Goal: Information Seeking & Learning: Learn about a topic

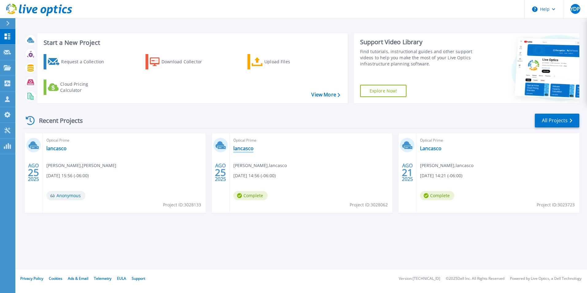
click at [239, 148] on link "lancasco" at bounding box center [243, 148] width 20 height 6
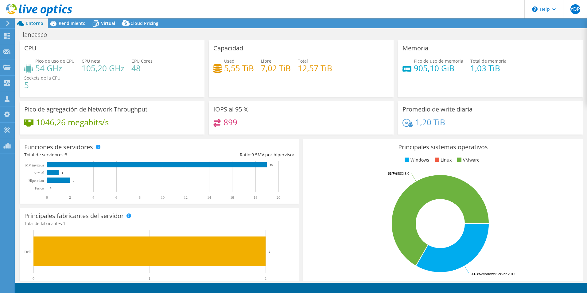
select select "USD"
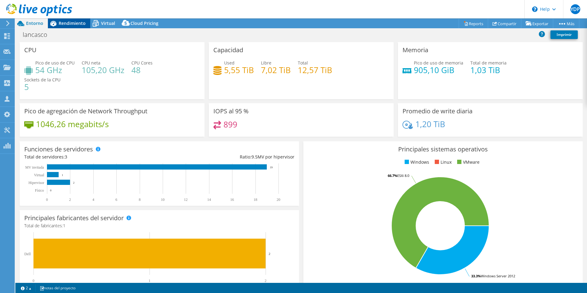
click at [70, 24] on span "Rendimiento" at bounding box center [72, 23] width 27 height 6
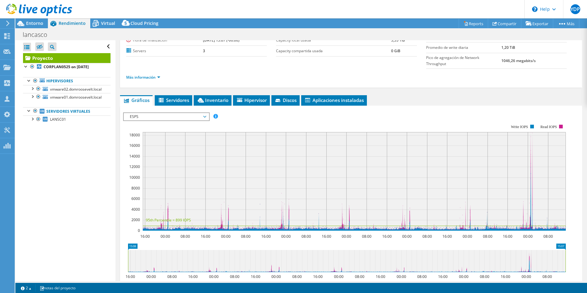
scroll to position [61, 0]
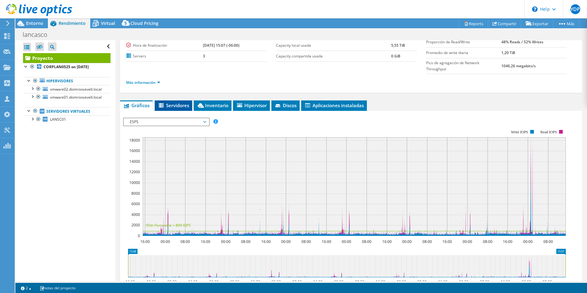
click at [173, 102] on span "Servidores" at bounding box center [173, 105] width 31 height 6
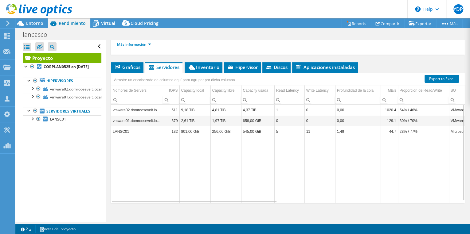
scroll to position [108, 0]
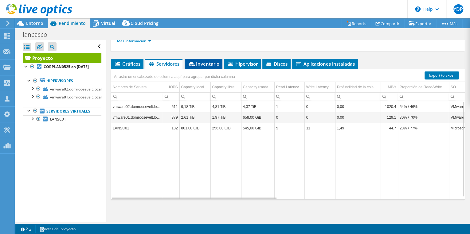
click at [209, 65] on span "Inventario" at bounding box center [204, 64] width 32 height 6
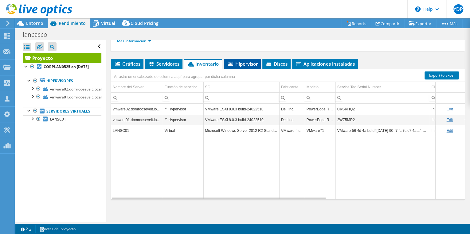
click at [241, 63] on span "Hipervisor" at bounding box center [242, 64] width 31 height 6
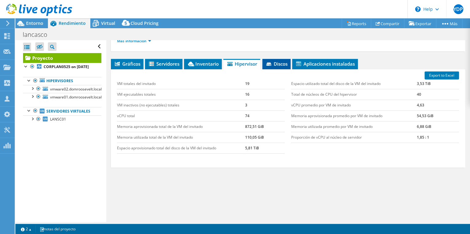
click at [278, 61] on span "Discos" at bounding box center [276, 64] width 22 height 6
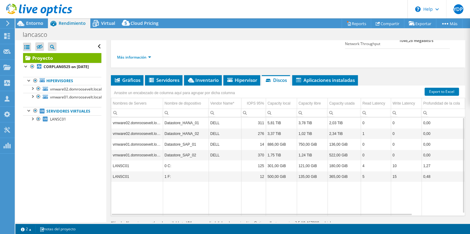
scroll to position [83, 0]
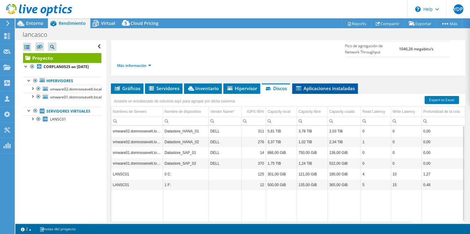
click at [324, 85] on span "Aplicaciones instaladas" at bounding box center [325, 88] width 60 height 6
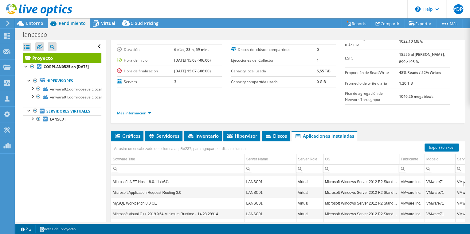
scroll to position [0, 0]
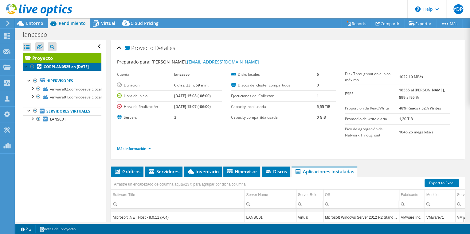
click at [56, 69] on b "CORPLAN0525 on [DATE]" at bounding box center [66, 66] width 45 height 5
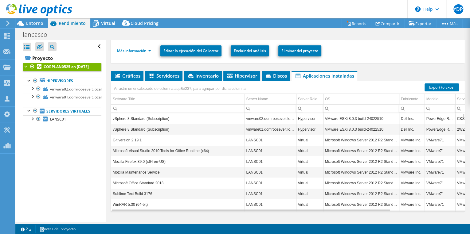
scroll to position [86, 0]
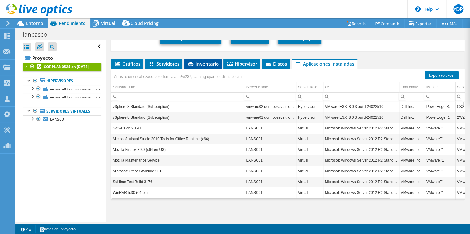
click at [203, 63] on span "Inventario" at bounding box center [203, 64] width 32 height 6
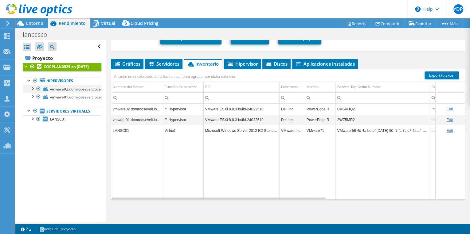
click at [34, 91] on div at bounding box center [32, 88] width 6 height 6
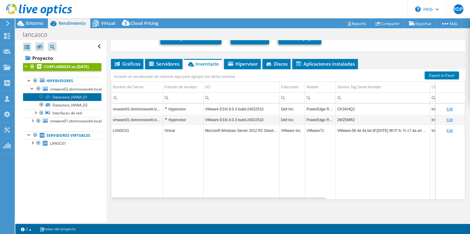
click at [67, 101] on link "Datastore_HANA_01" at bounding box center [62, 97] width 78 height 8
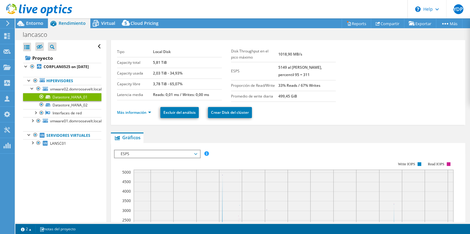
scroll to position [0, 0]
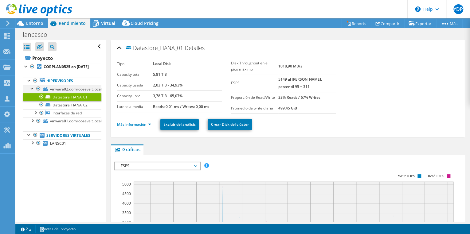
click at [32, 91] on div at bounding box center [32, 88] width 6 height 6
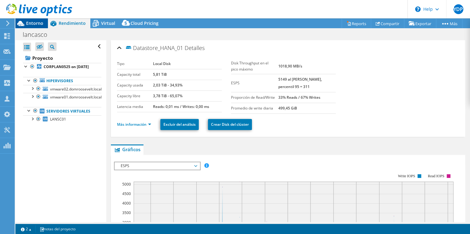
click at [33, 23] on span "Entorno" at bounding box center [34, 23] width 17 height 6
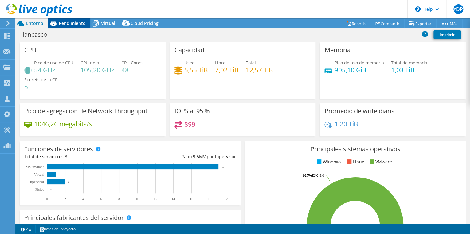
click at [68, 22] on span "Rendimiento" at bounding box center [72, 23] width 27 height 6
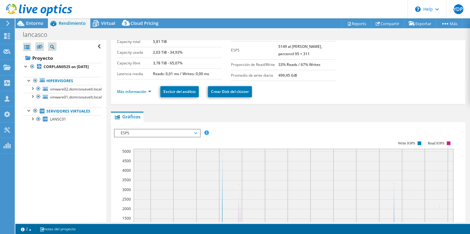
scroll to position [25, 0]
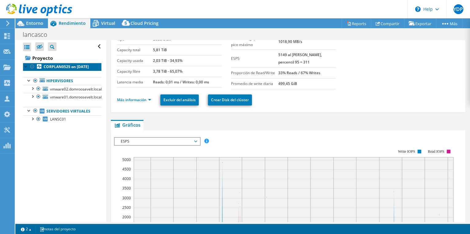
click at [55, 69] on b "CORPLAN0525 on [DATE]" at bounding box center [66, 66] width 45 height 5
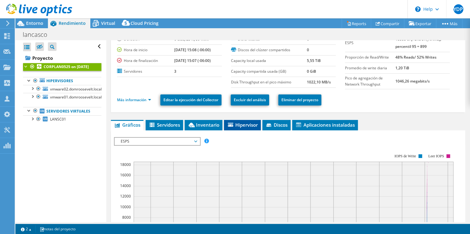
click at [246, 125] on span "Hipervisor" at bounding box center [242, 125] width 31 height 6
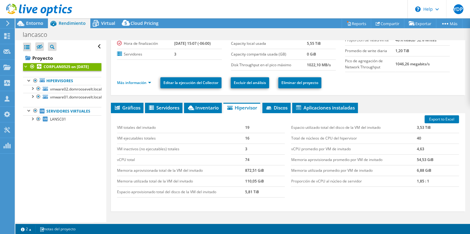
scroll to position [49, 0]
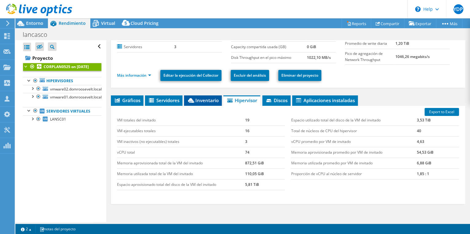
click at [197, 99] on span "Inventario" at bounding box center [203, 100] width 32 height 6
